Goal: Transaction & Acquisition: Purchase product/service

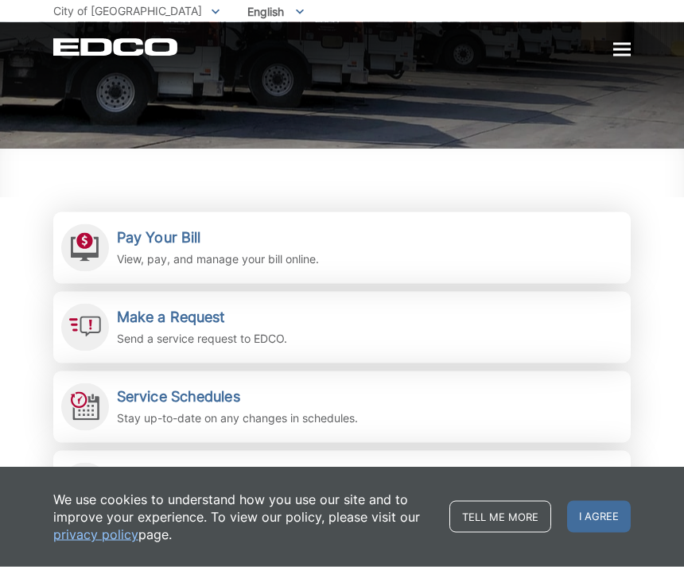
scroll to position [224, 0]
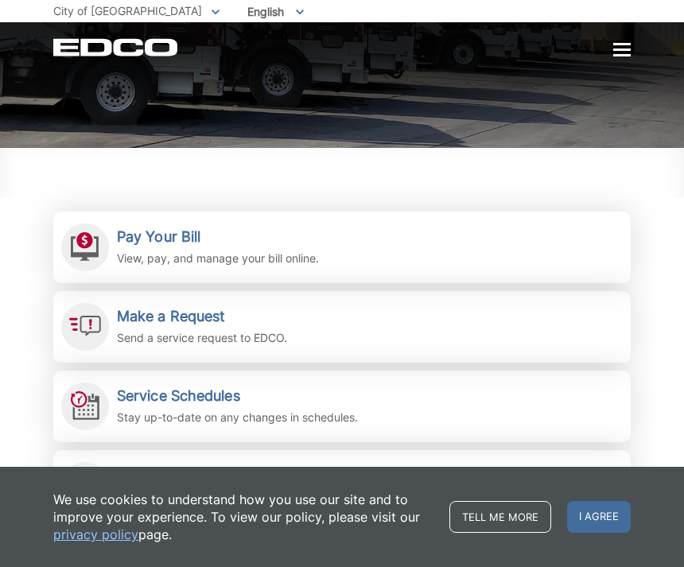
click at [608, 532] on span "I agree" at bounding box center [599, 517] width 64 height 32
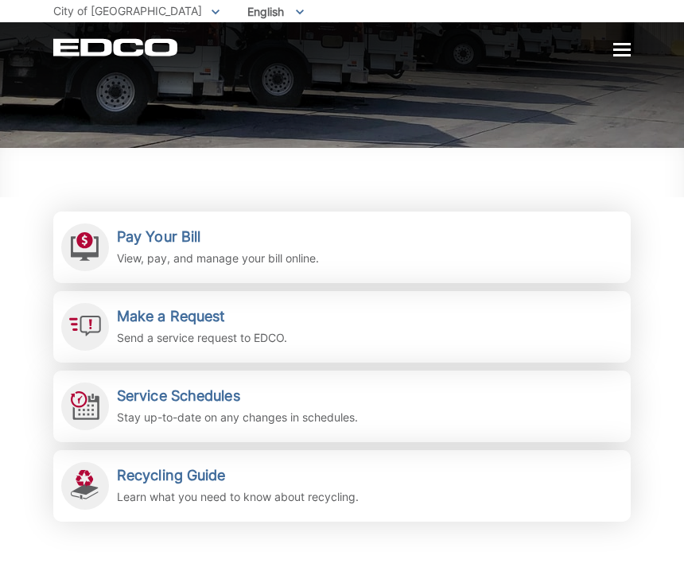
click at [202, 243] on h2 "Pay Your Bill" at bounding box center [218, 236] width 202 height 17
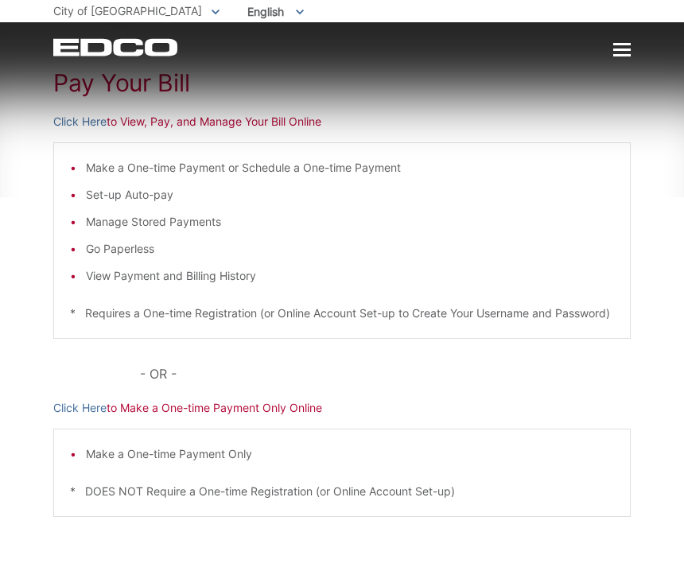
scroll to position [263, 0]
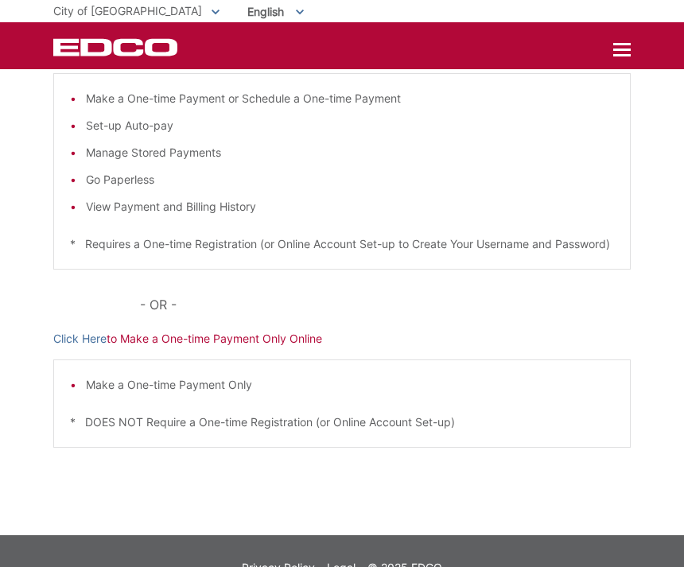
click at [305, 347] on p "Click Here to Make a One-time Payment Only Online" at bounding box center [341, 338] width 577 height 17
click at [284, 347] on p "Click Here to Make a One-time Payment Only Online" at bounding box center [341, 338] width 577 height 17
click at [93, 347] on link "Click Here" at bounding box center [79, 338] width 53 height 17
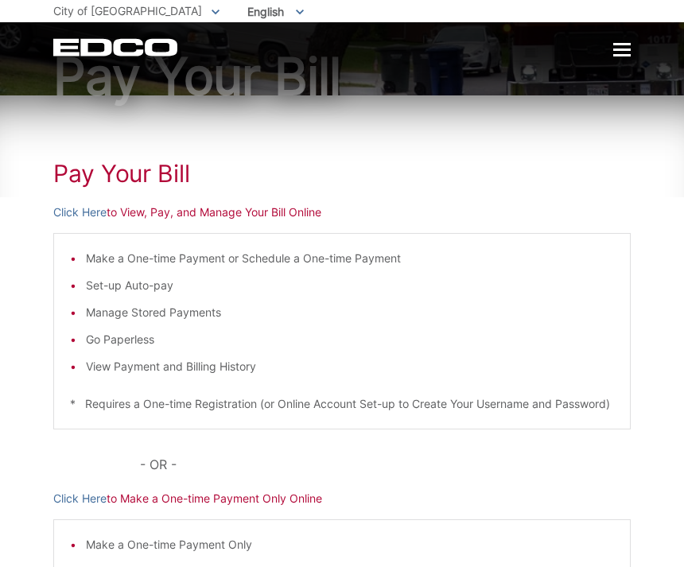
scroll to position [103, 0]
click at [130, 207] on p "Click Here to View, Pay, and Manage Your Bill Online" at bounding box center [341, 212] width 577 height 17
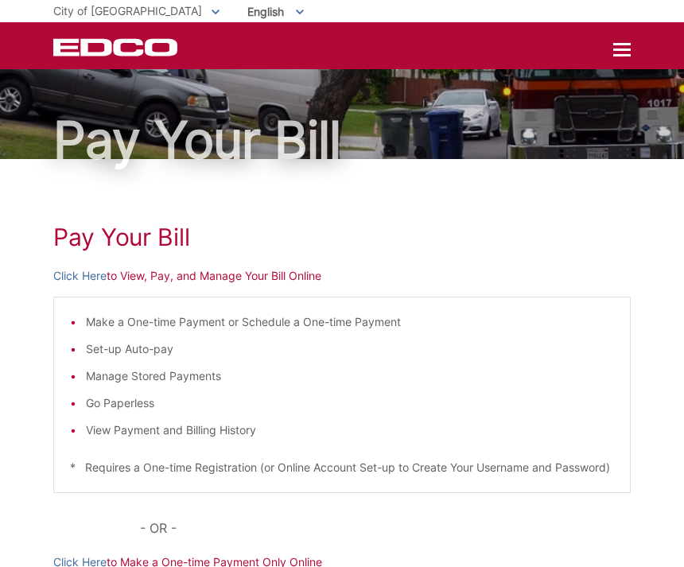
scroll to position [0, 0]
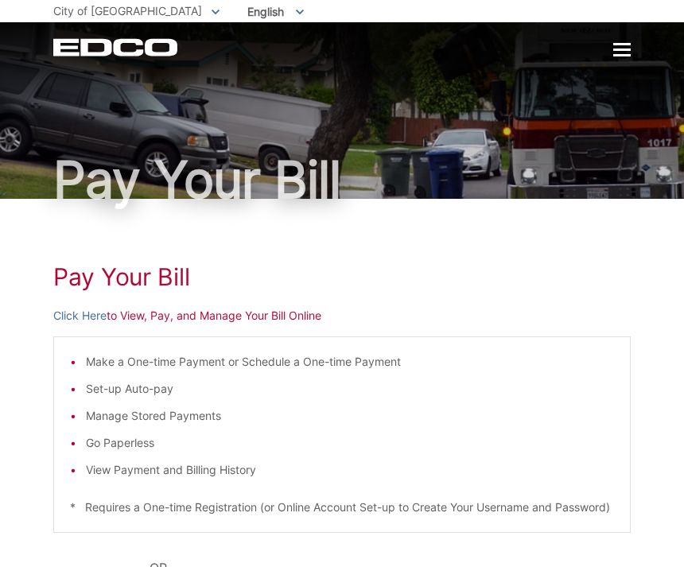
click at [291, 323] on p "Click Here to View, Pay, and Manage Your Bill Online" at bounding box center [341, 315] width 577 height 17
click at [204, 318] on p "Click Here to View, Pay, and Manage Your Bill Online" at bounding box center [341, 315] width 577 height 17
click at [83, 315] on link "Click Here" at bounding box center [79, 315] width 53 height 17
